Goal: Task Accomplishment & Management: Use online tool/utility

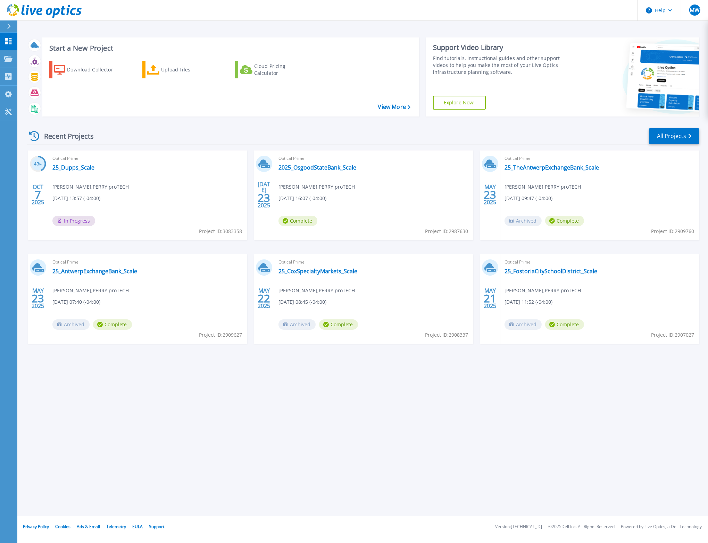
click at [454, 337] on span "Project ID: 2908337" at bounding box center [446, 335] width 43 height 8
click at [79, 169] on link "25_Dupps_Scale" at bounding box center [73, 167] width 42 height 7
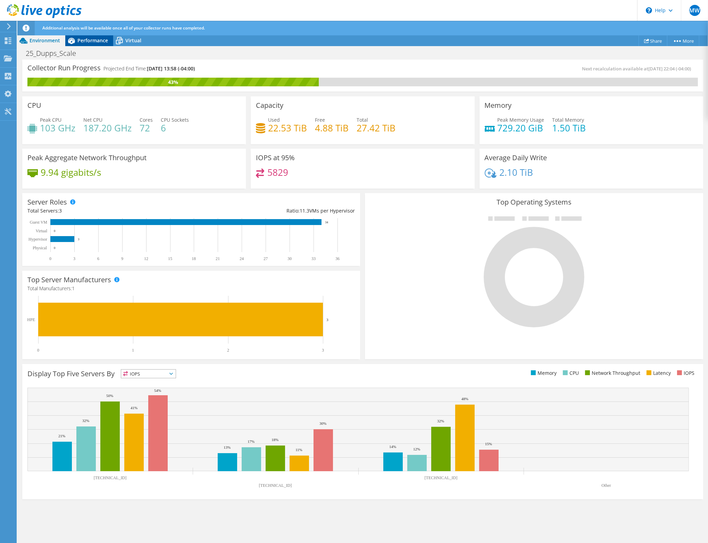
click at [91, 41] on span "Performance" at bounding box center [92, 40] width 31 height 7
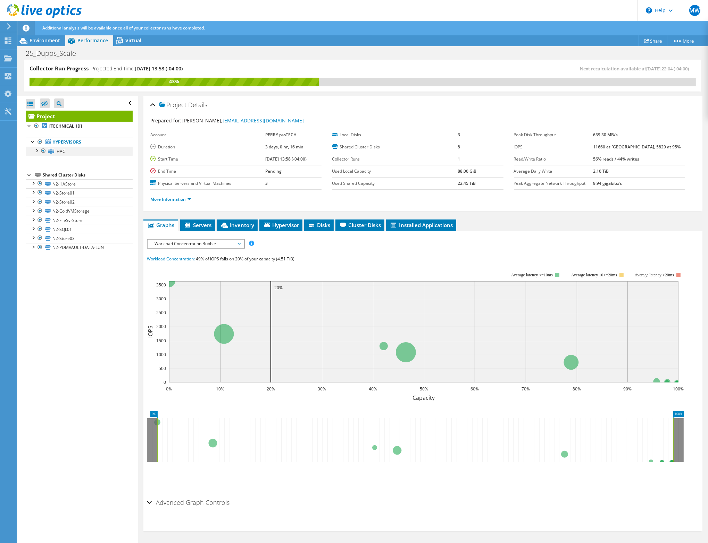
click at [36, 150] on div at bounding box center [36, 150] width 7 height 7
click at [20, 14] on icon at bounding box center [44, 11] width 75 height 14
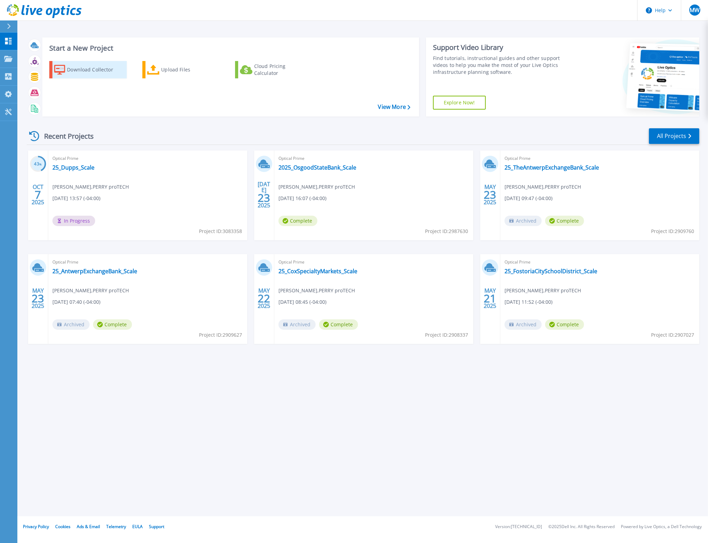
click at [107, 66] on div "Download Collector" at bounding box center [95, 70] width 56 height 14
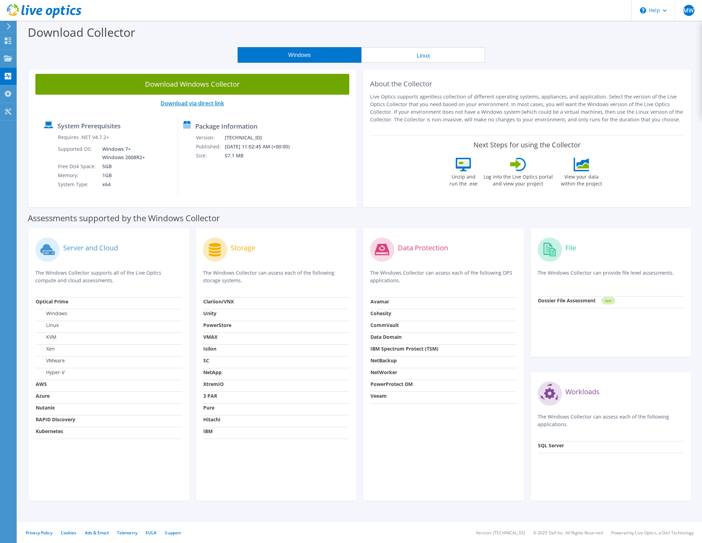
click at [210, 103] on link "Download via direct link" at bounding box center [193, 104] width 64 height 8
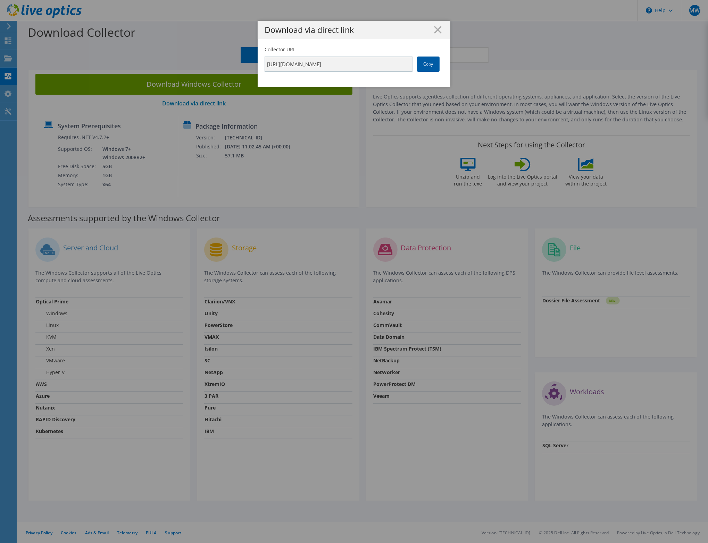
click at [425, 67] on link "Copy" at bounding box center [428, 64] width 23 height 15
click at [311, 206] on div "Download via direct link Collector URL https://app.liveoptics.com/collector/dir…" at bounding box center [354, 272] width 708 height 502
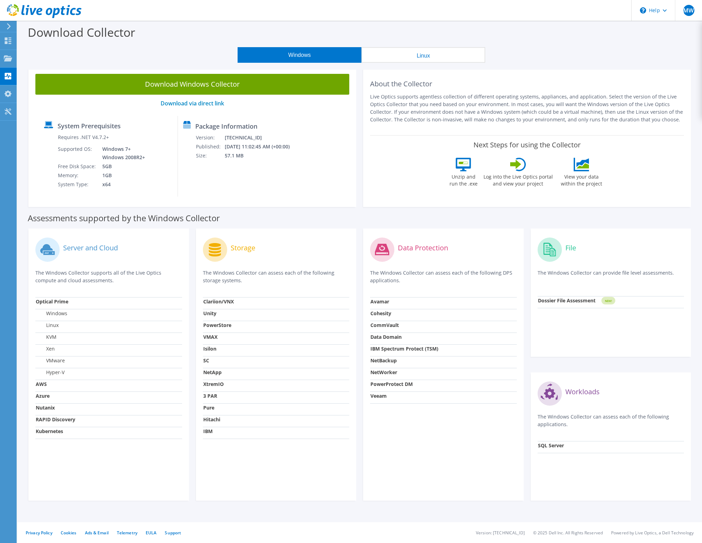
click at [8, 22] on div at bounding box center [41, 11] width 82 height 23
click at [10, 26] on use at bounding box center [9, 26] width 4 height 6
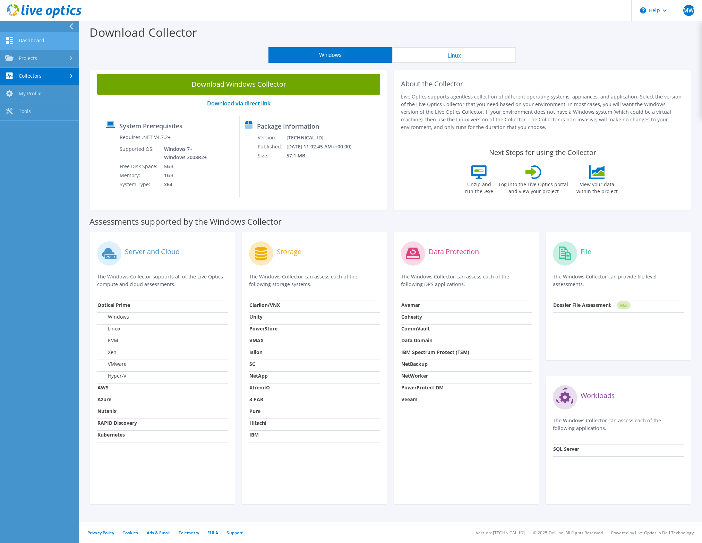
click at [21, 47] on link "Dashboard" at bounding box center [39, 41] width 79 height 18
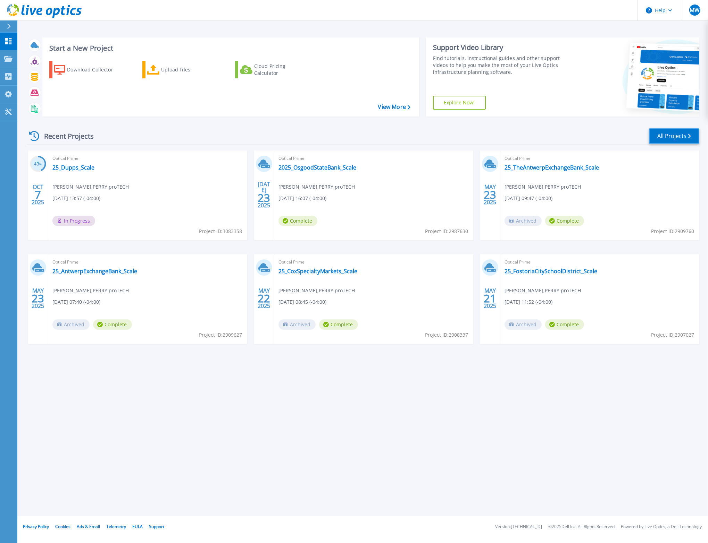
click at [666, 137] on link "All Projects" at bounding box center [674, 136] width 50 height 16
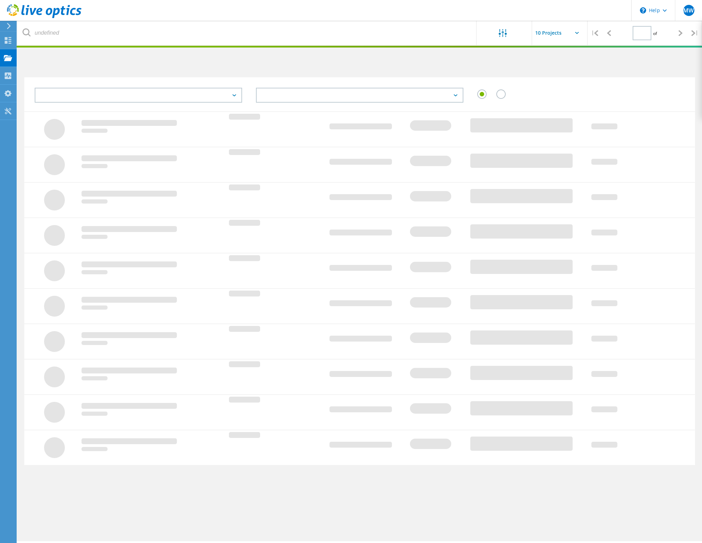
type input "1"
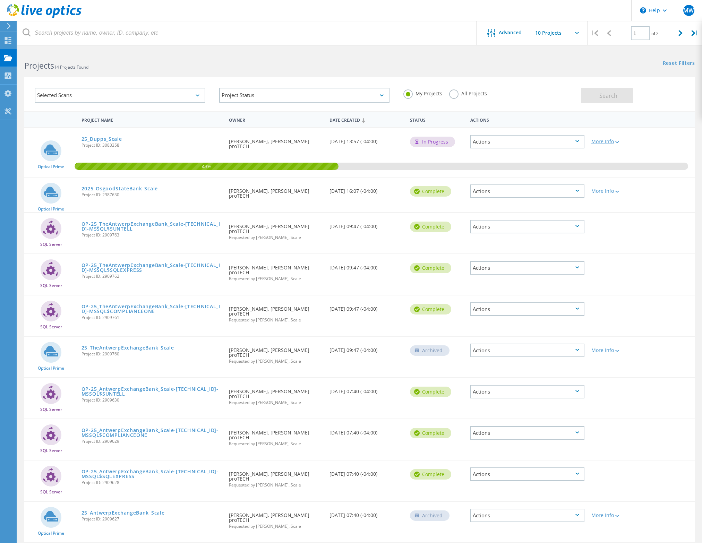
click at [609, 141] on div "More Info" at bounding box center [615, 141] width 47 height 5
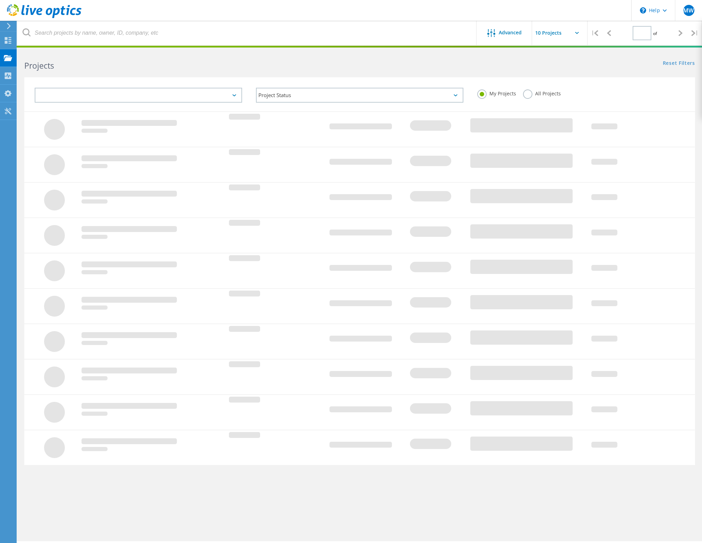
type input "1"
